Goal: Information Seeking & Learning: Learn about a topic

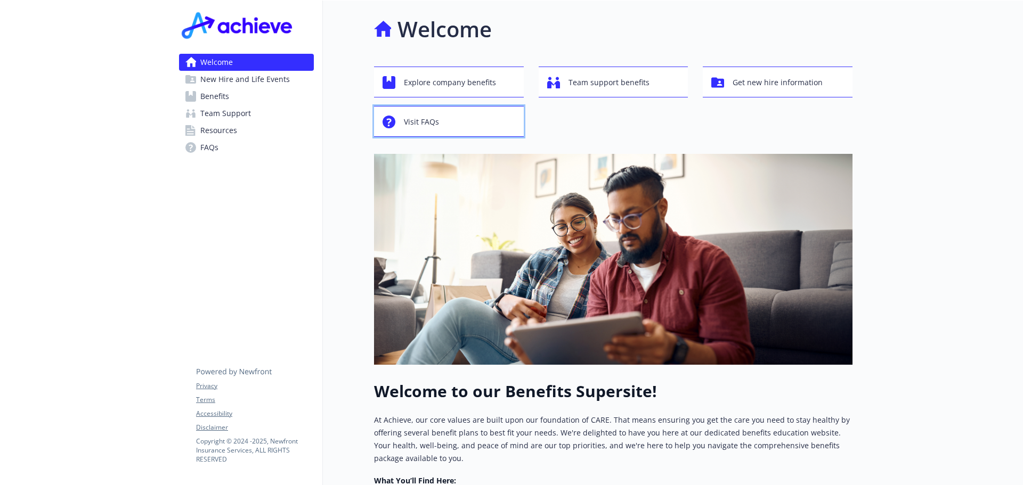
click at [428, 123] on span "Visit FAQs" at bounding box center [421, 122] width 35 height 20
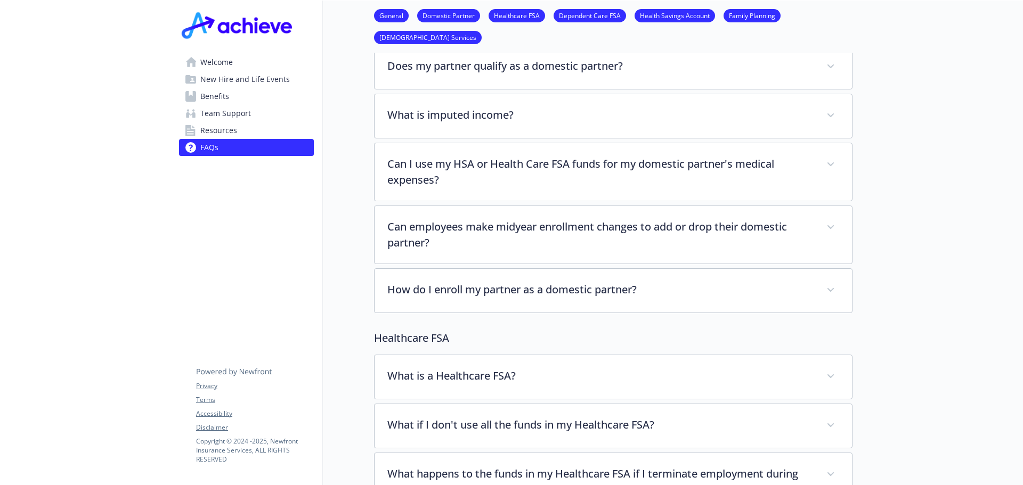
scroll to position [213, 0]
